Goal: Find specific page/section: Find specific page/section

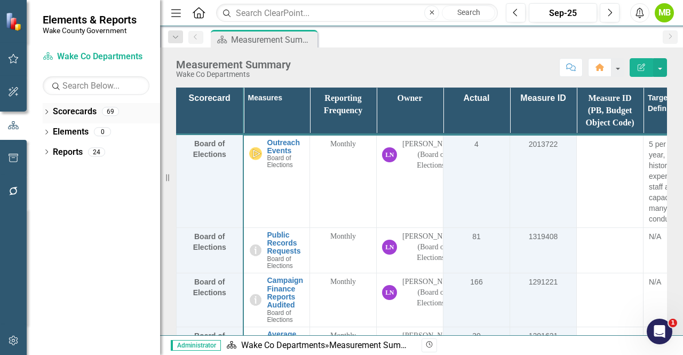
click at [44, 110] on icon "Dropdown" at bounding box center [46, 113] width 7 height 6
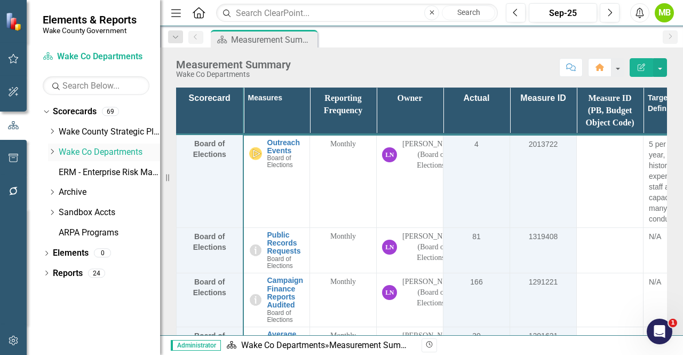
click at [50, 148] on icon "Dropdown" at bounding box center [52, 151] width 8 height 6
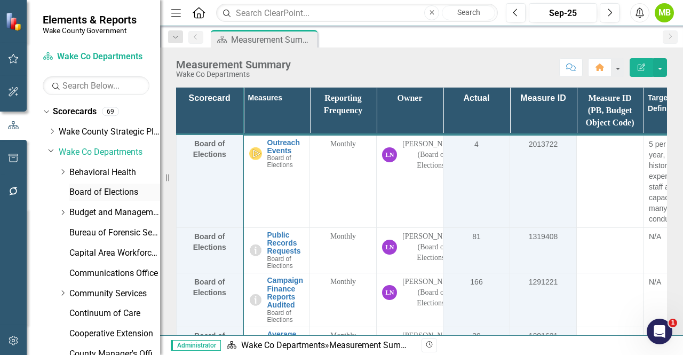
click at [100, 195] on link "Board of Elections" at bounding box center [114, 192] width 91 height 12
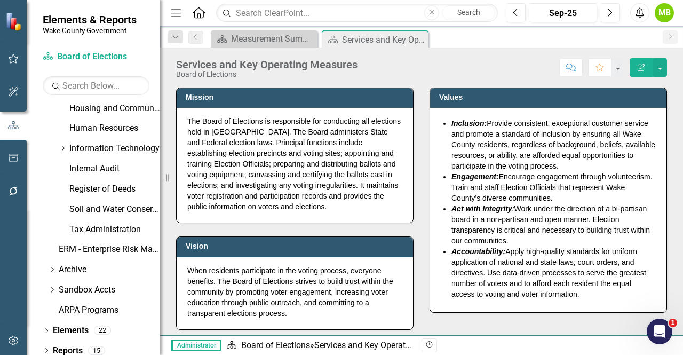
scroll to position [455, 0]
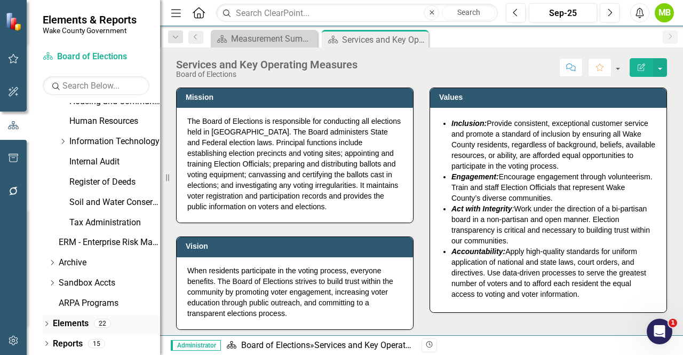
click at [48, 327] on icon "Dropdown" at bounding box center [46, 325] width 7 height 6
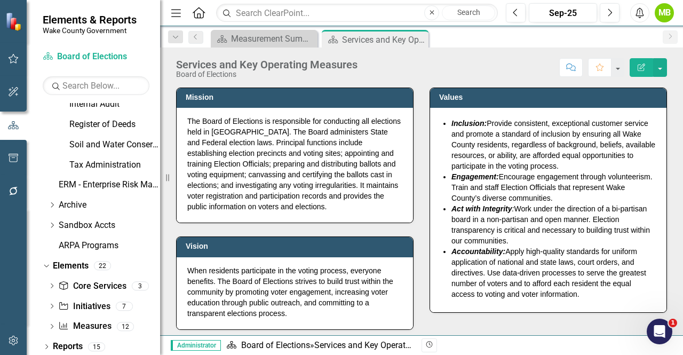
scroll to position [515, 0]
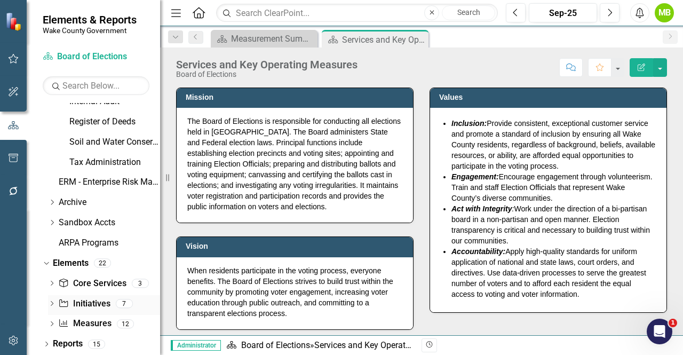
click at [97, 308] on link "Initiative Initiatives" at bounding box center [84, 304] width 52 height 12
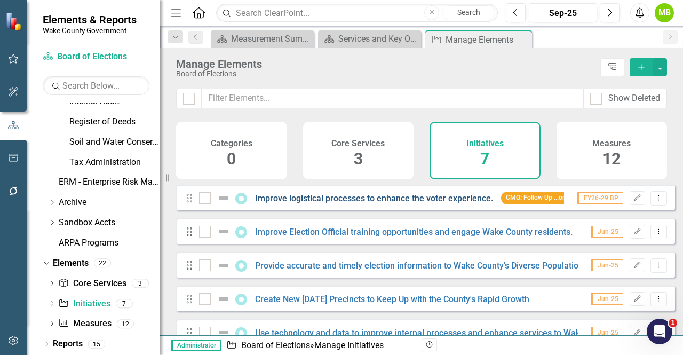
click at [366, 203] on link "Improve logistical processes to enhance the voter experience." at bounding box center [374, 198] width 238 height 10
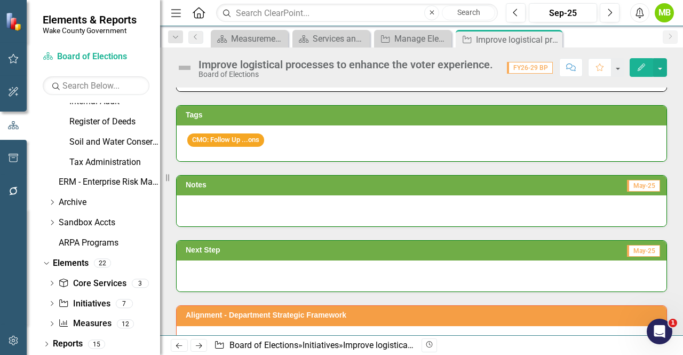
scroll to position [261, 0]
